Goal: Check status: Check status

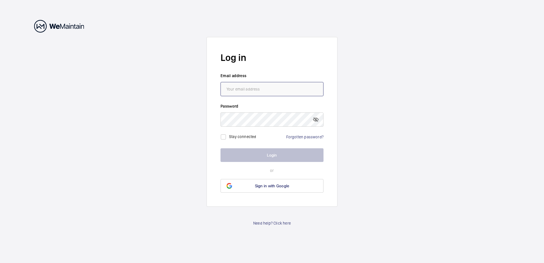
type input "[PERSON_NAME][EMAIL_ADDRESS][PERSON_NAME][DOMAIN_NAME]"
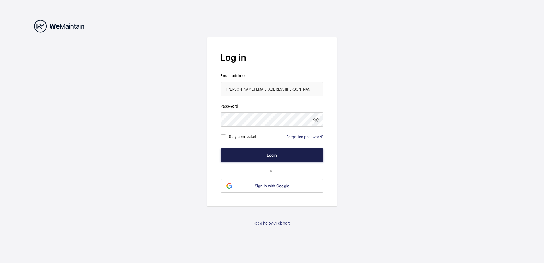
click at [280, 158] on button "Login" at bounding box center [271, 155] width 103 height 14
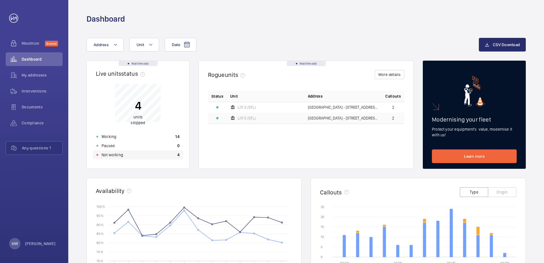
click at [124, 156] on div "Not working 4" at bounding box center [138, 154] width 90 height 9
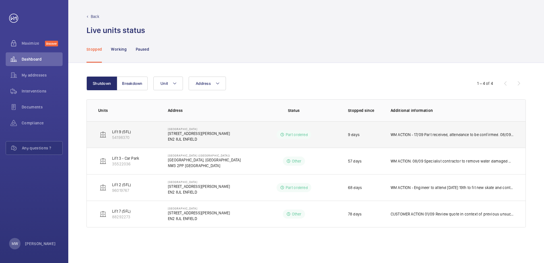
click at [416, 137] on p "WM ACTION - 17/09 Part received, attendance to be confirmed. 08/09 Part Ordered…" at bounding box center [452, 135] width 123 height 6
